Goal: Contribute content

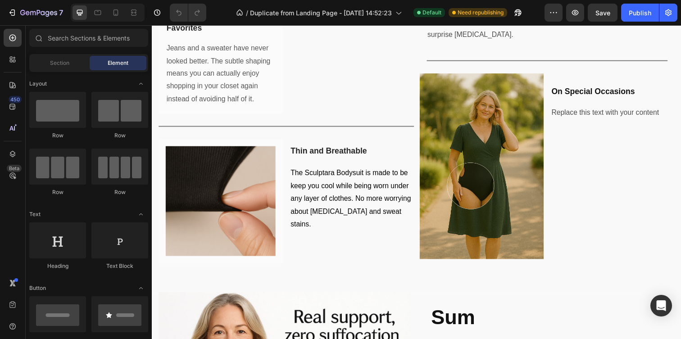
scroll to position [1274, 0]
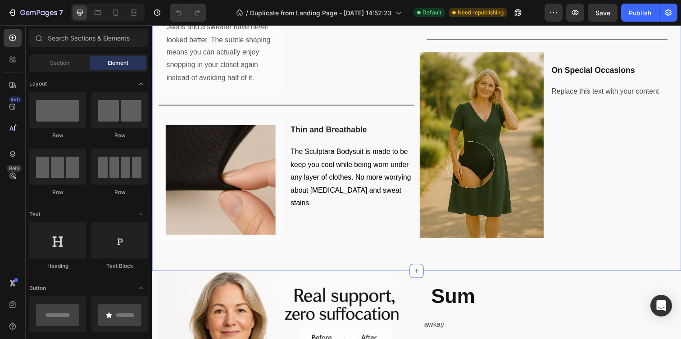
click at [493, 228] on img at bounding box center [488, 148] width 126 height 190
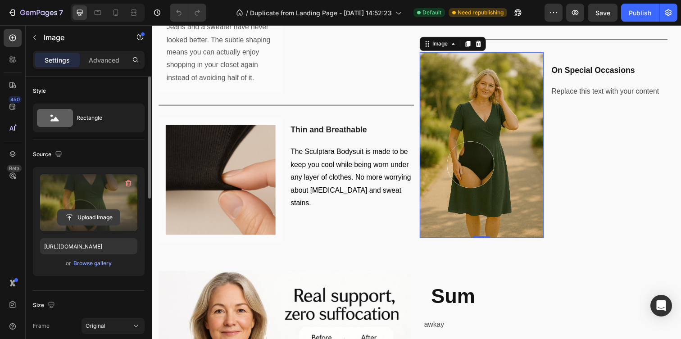
click at [103, 215] on input "file" at bounding box center [89, 217] width 62 height 15
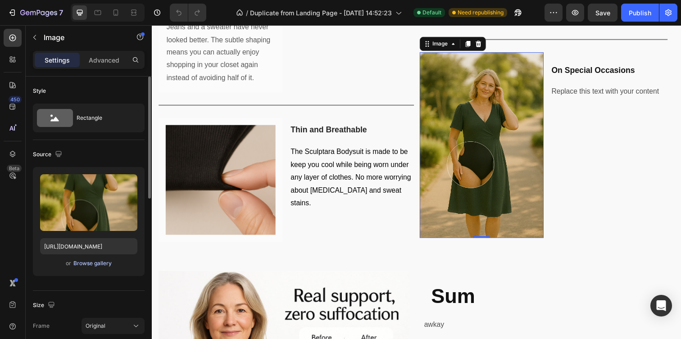
click at [84, 263] on div "Browse gallery" at bounding box center [92, 263] width 38 height 8
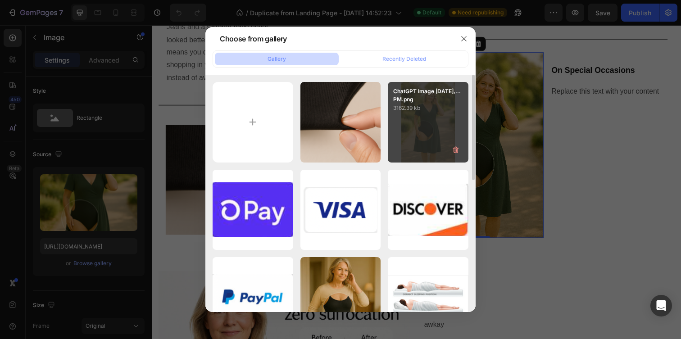
click at [429, 113] on div "ChatGPT Image [DATE],...PM.png 3162.39 kb" at bounding box center [428, 122] width 81 height 81
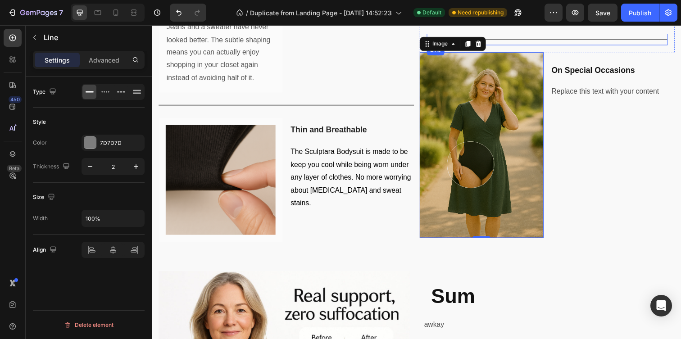
click at [568, 45] on div "Title Line" at bounding box center [555, 40] width 246 height 12
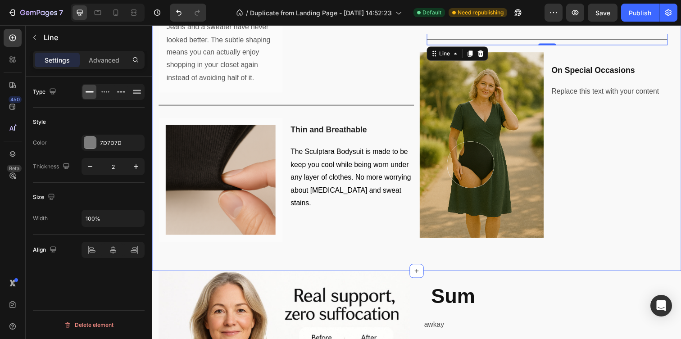
click at [414, 276] on div "Quietly Shape From Underneath Heading Row Under Your Casual Favorites Heading R…" at bounding box center [422, 84] width 540 height 383
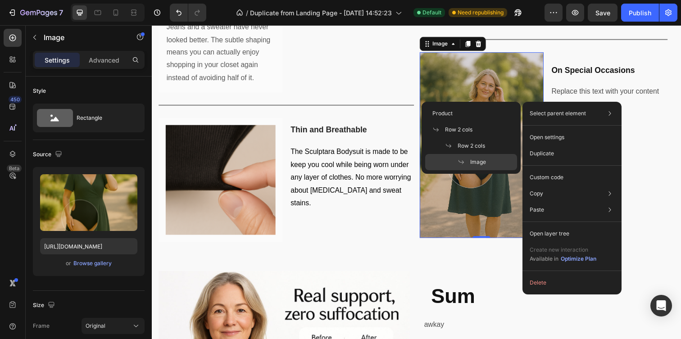
click at [489, 162] on div "Image" at bounding box center [471, 162] width 92 height 16
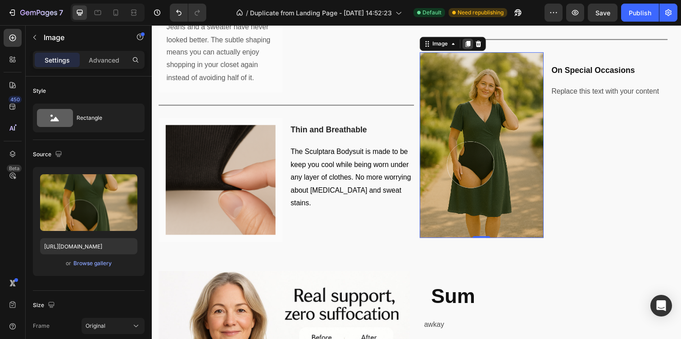
click at [474, 48] on icon at bounding box center [473, 44] width 7 height 7
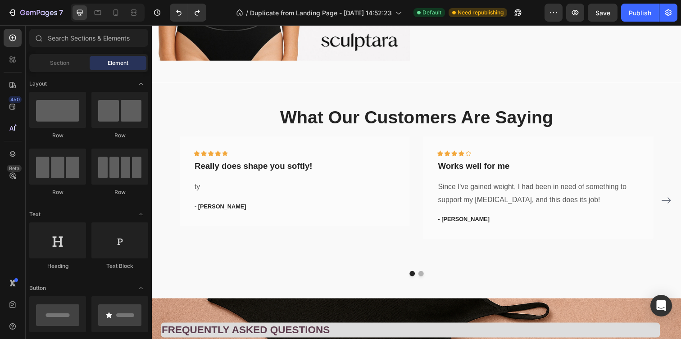
scroll to position [1517, 0]
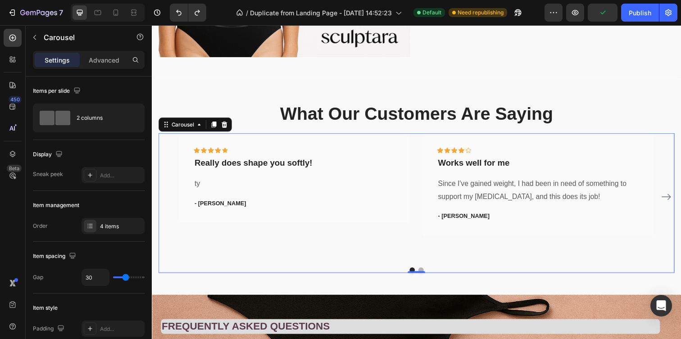
click at [679, 202] on icon "Carousel Next Arrow" at bounding box center [676, 200] width 11 height 11
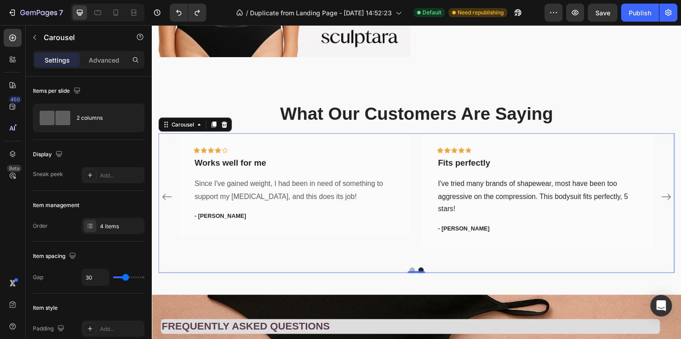
click at [679, 202] on icon "Carousel Next Arrow" at bounding box center [676, 200] width 11 height 11
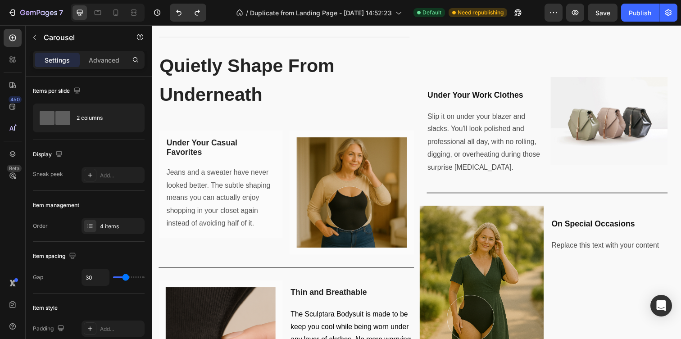
scroll to position [1127, 0]
